Goal: Navigation & Orientation: Find specific page/section

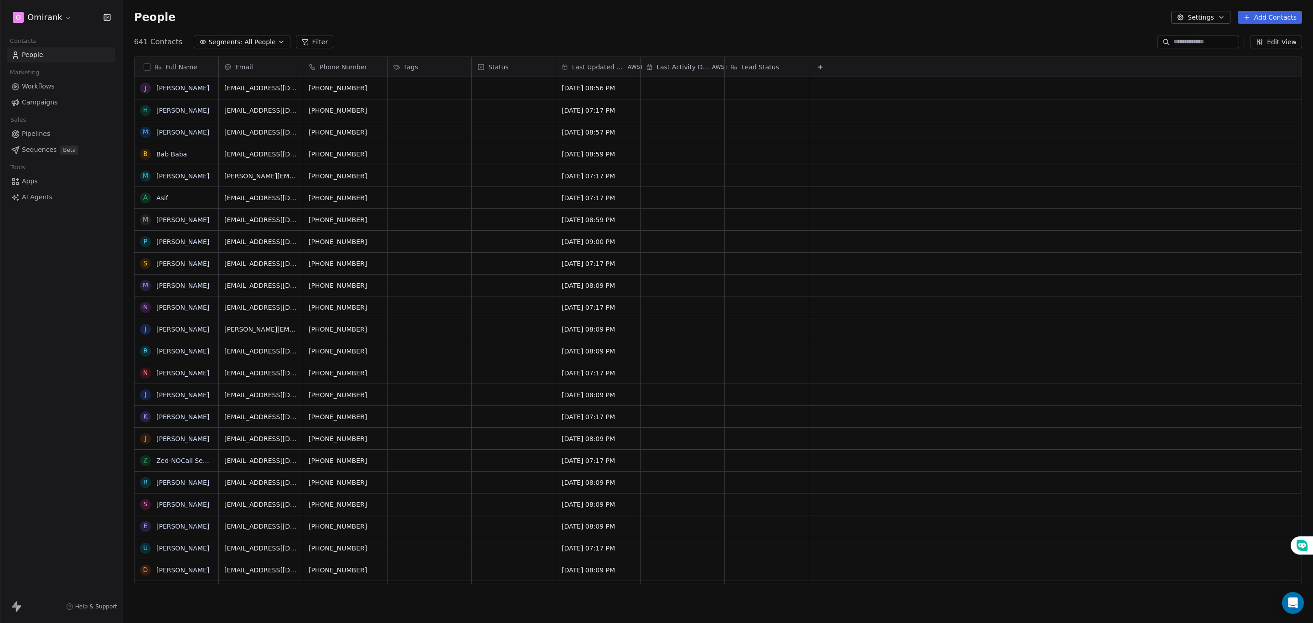
scroll to position [11, 11]
click at [37, 14] on html "O Omirank Contacts People Marketing Workflows Campaigns Sales Pipelines Sequenc…" at bounding box center [656, 311] width 1313 height 623
click at [61, 130] on div "E EWB" at bounding box center [70, 133] width 100 height 9
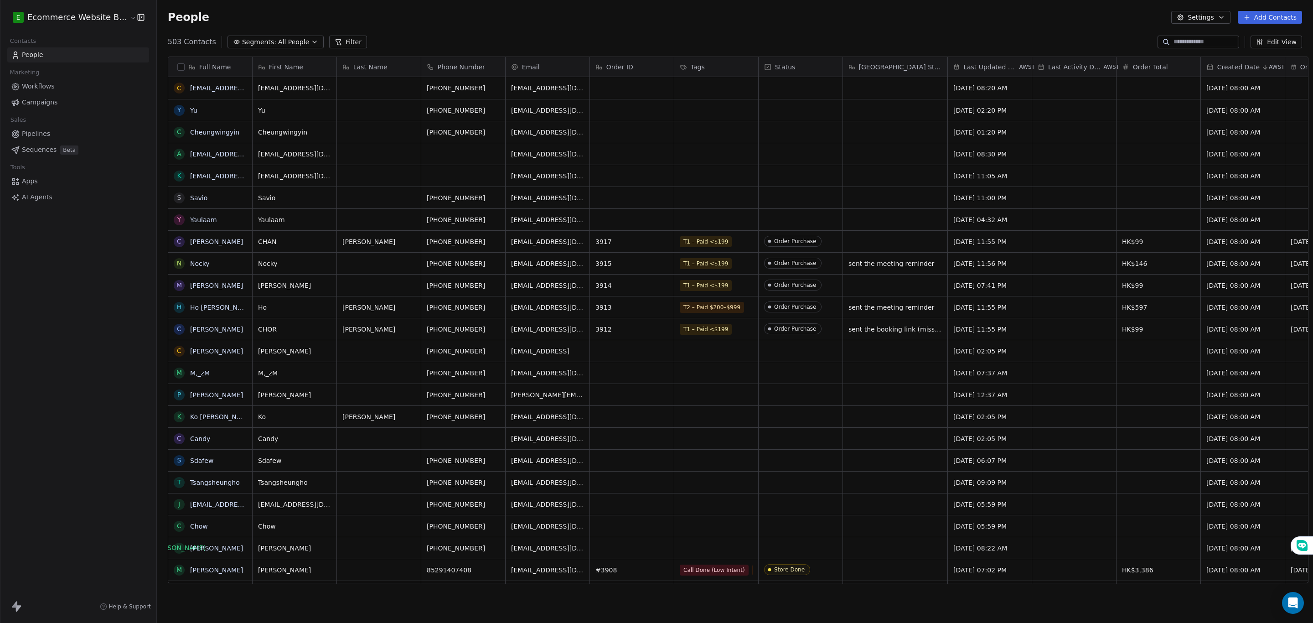
click at [60, 15] on html "E Ecommerce Website Builder Contacts People Marketing Workflows Campaigns Sales…" at bounding box center [656, 311] width 1313 height 623
click at [51, 120] on div "O Omirank" at bounding box center [39, 118] width 38 height 9
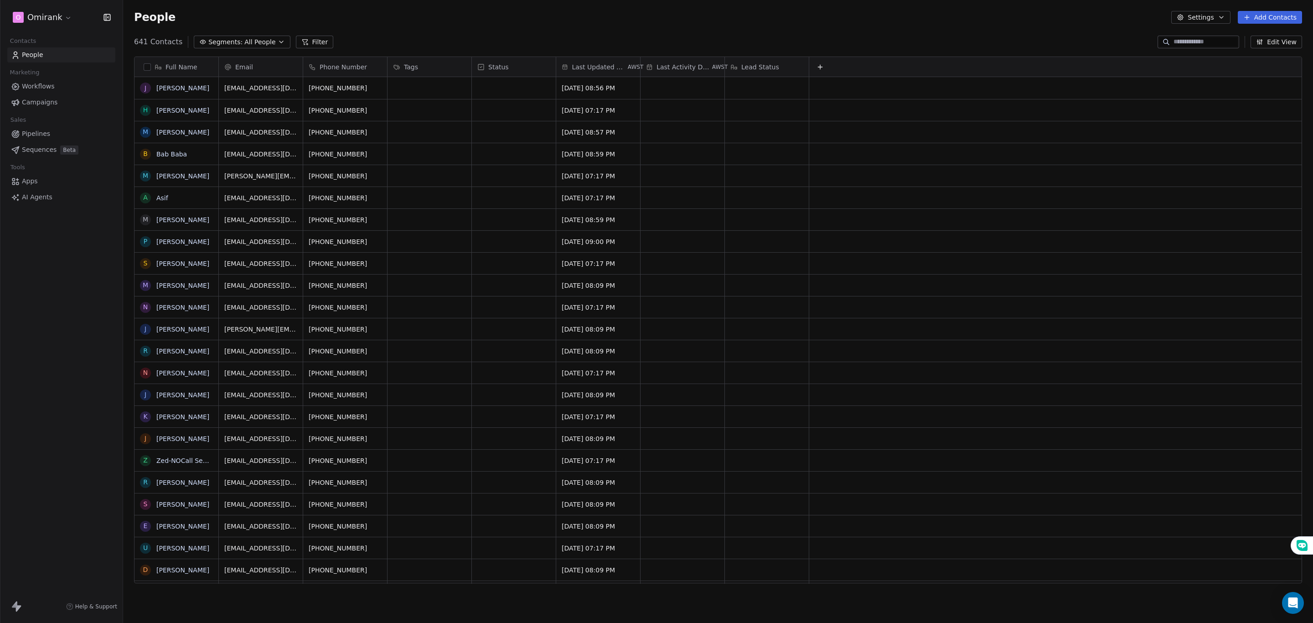
scroll to position [537, 1179]
